Goal: Task Accomplishment & Management: Use online tool/utility

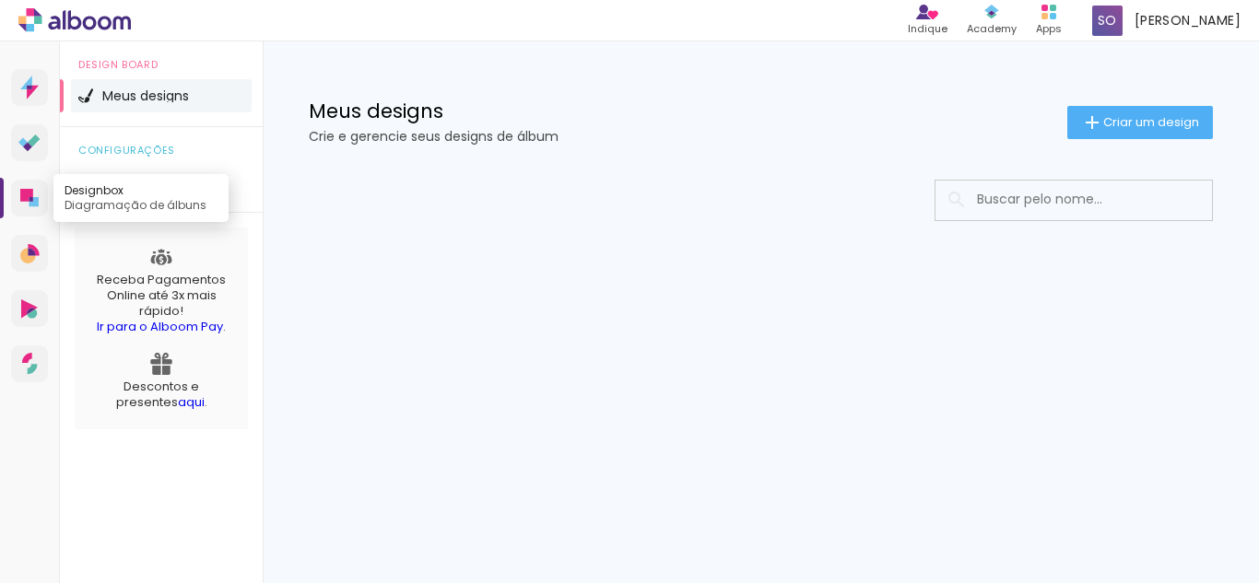
click at [20, 188] on link "Designbox Diagramação de álbuns" at bounding box center [29, 198] width 37 height 37
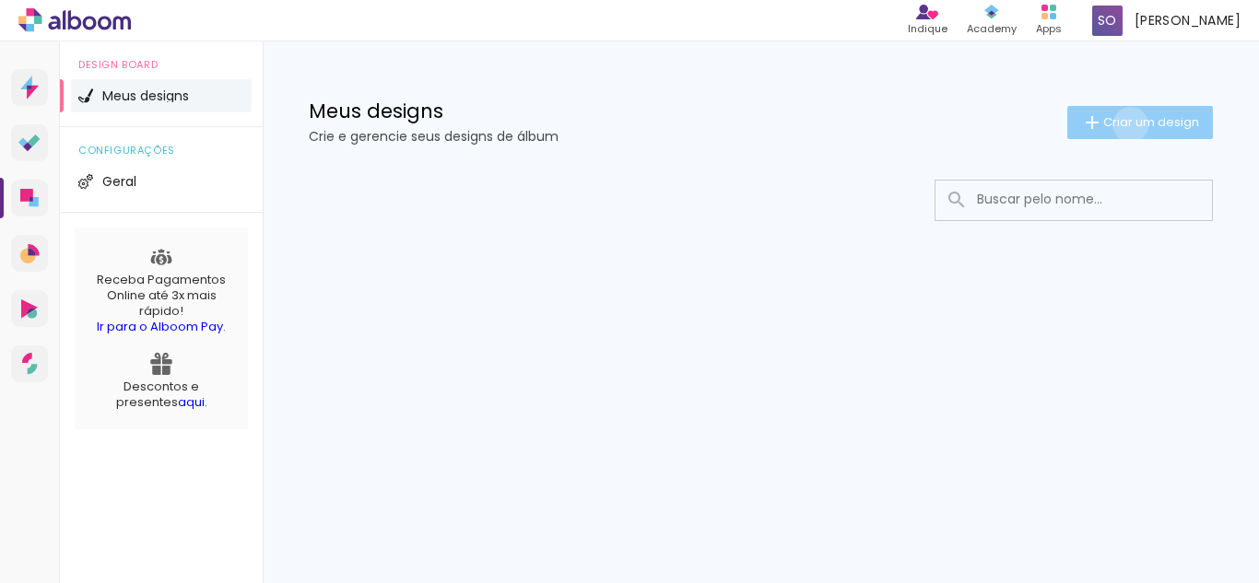
click at [1127, 124] on span "Criar um design" at bounding box center [1151, 122] width 96 height 12
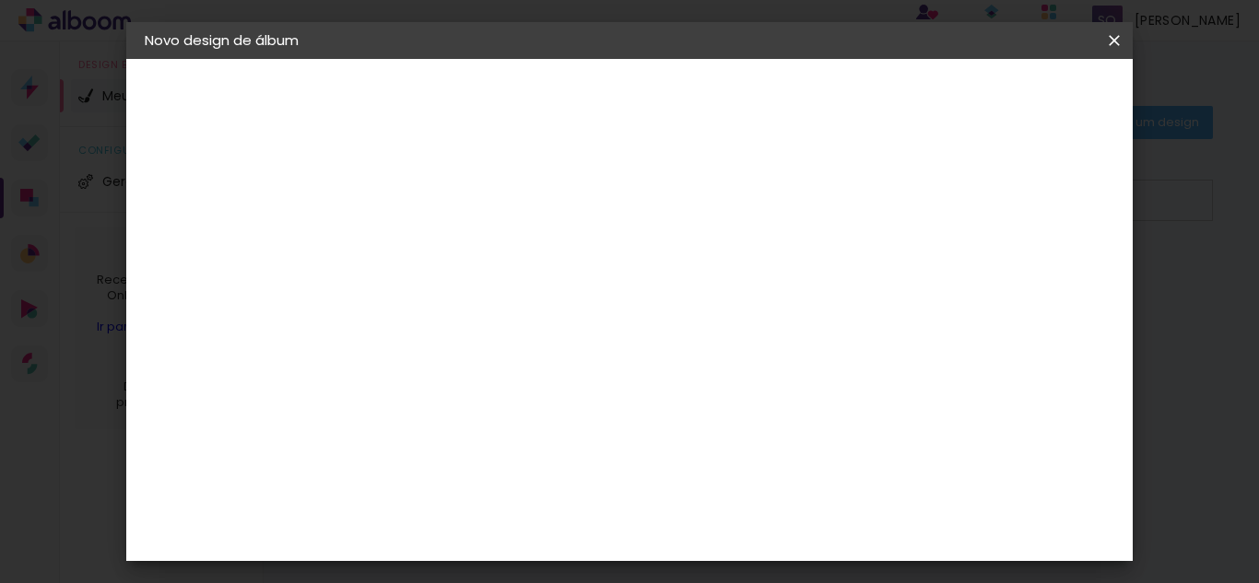
click at [446, 242] on input at bounding box center [446, 247] width 0 height 29
type input "[PERSON_NAME]"
type paper-input "[PERSON_NAME]"
click at [635, 109] on paper-button "Avançar" at bounding box center [590, 97] width 90 height 31
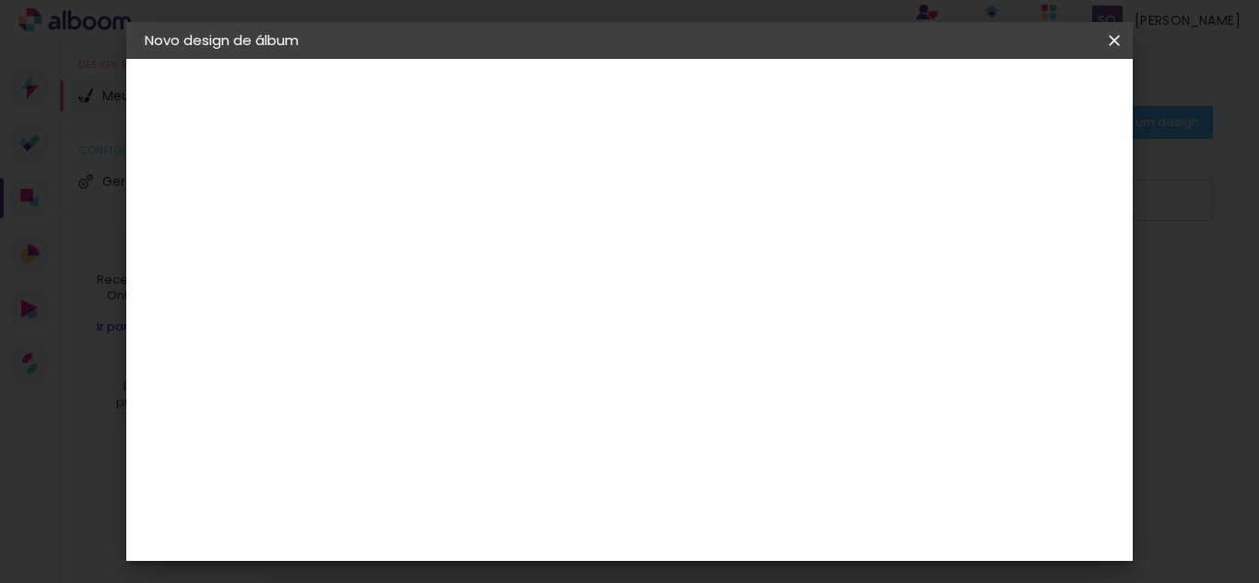
click at [0, 0] on slot "Tamanho Livre" at bounding box center [0, 0] width 0 height 0
drag, startPoint x: 839, startPoint y: 189, endPoint x: 830, endPoint y: 204, distance: 17.4
click at [0, 0] on slot "Tamanho Livre" at bounding box center [0, 0] width 0 height 0
click at [439, 205] on input "[GEOGRAPHIC_DATA]" at bounding box center [485, 202] width 171 height 23
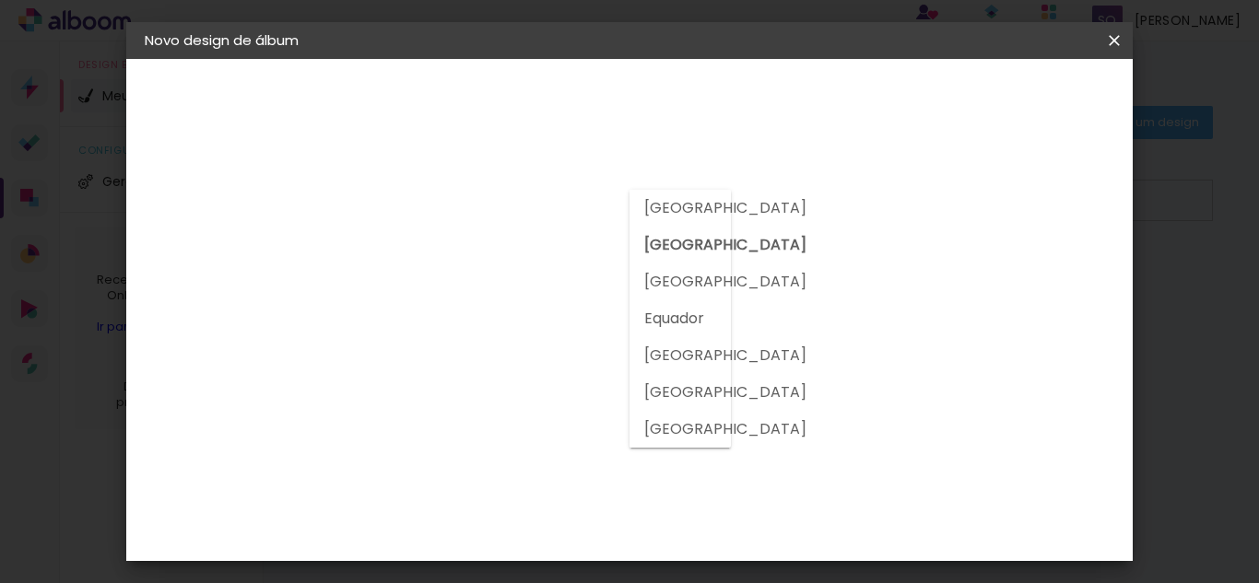
click at [506, 264] on input at bounding box center [493, 258] width 186 height 23
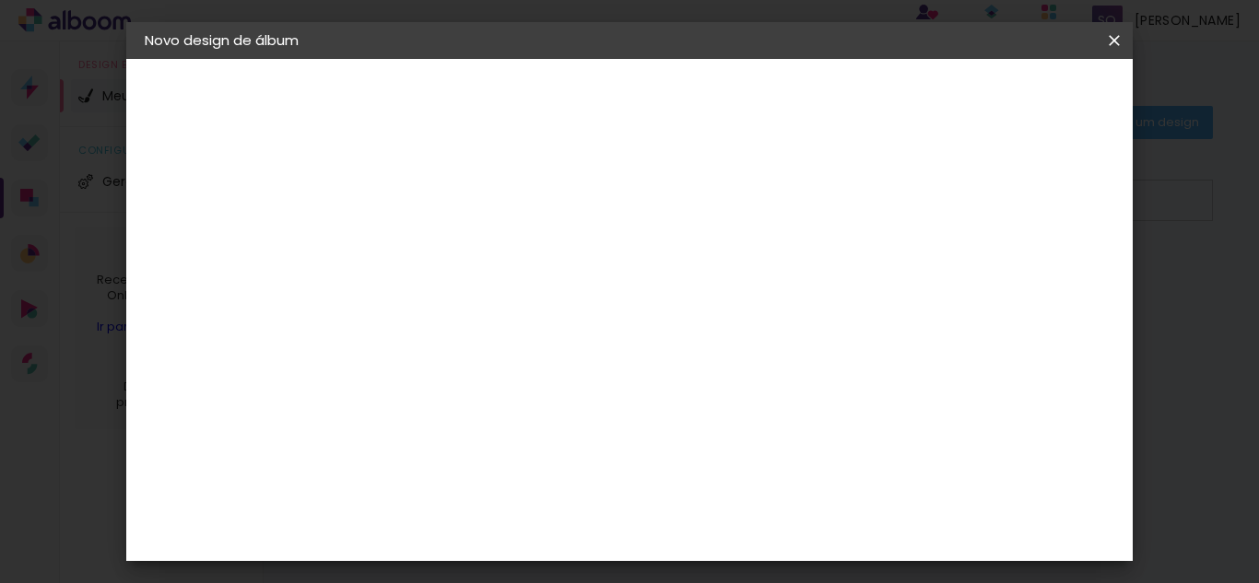
scroll to position [0, 0]
click at [0, 0] on slot "Avançar" at bounding box center [0, 0] width 0 height 0
